Goal: Transaction & Acquisition: Purchase product/service

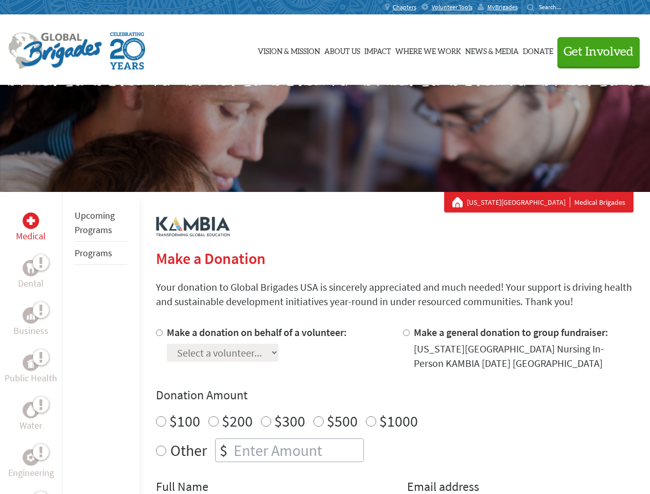
click at [568, 7] on div "Search for:" at bounding box center [547, 7] width 41 height 8
click at [594, 51] on span "Get Involved" at bounding box center [599, 52] width 70 height 12
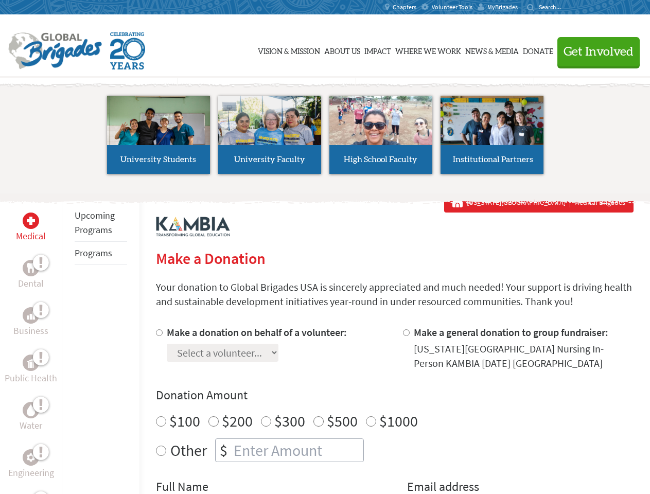
click at [325, 138] on li "High School Faculty" at bounding box center [380, 135] width 111 height 95
click at [69, 343] on div "Upcoming Programs Programs" at bounding box center [101, 439] width 78 height 494
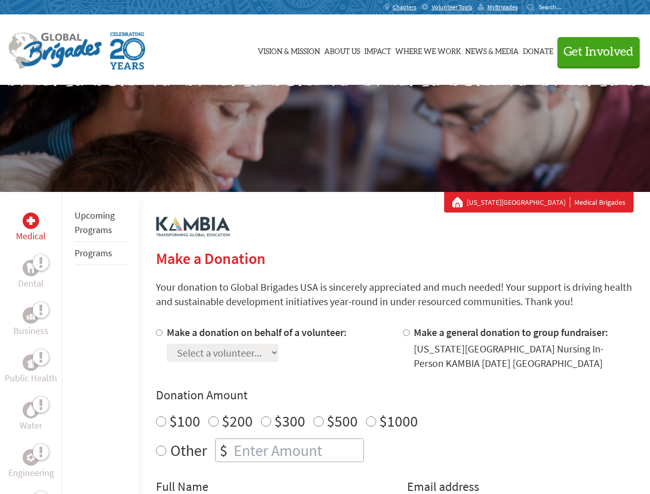
click at [394, 410] on div "Donation Amount $100 $200 $300 $500 $1000 Other $" at bounding box center [395, 424] width 478 height 75
click at [158, 333] on input "Make a donation on behalf of a volunteer:" at bounding box center [159, 333] width 7 height 7
radio input "true"
click at [406, 333] on input "Make a general donation to group fundraiser:" at bounding box center [406, 333] width 7 height 7
radio input "true"
